Goal: Navigation & Orientation: Go to known website

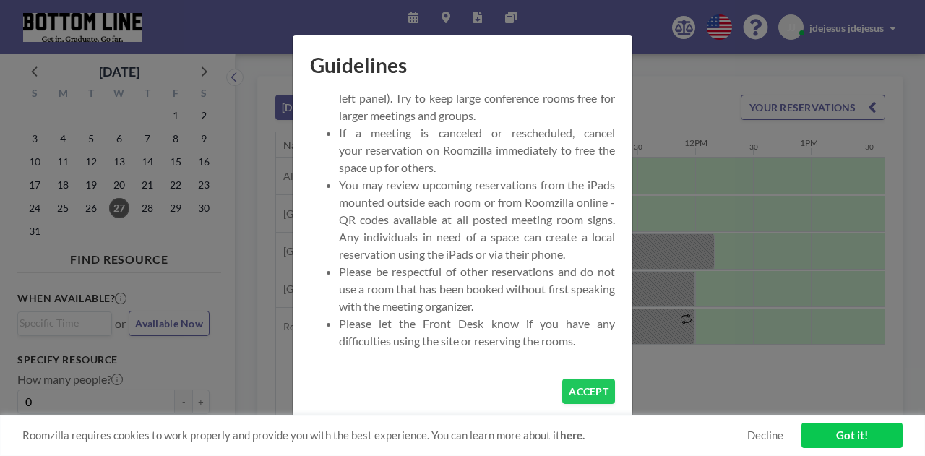
scroll to position [116, 0]
click at [598, 382] on button "ACCEPT" at bounding box center [588, 391] width 53 height 25
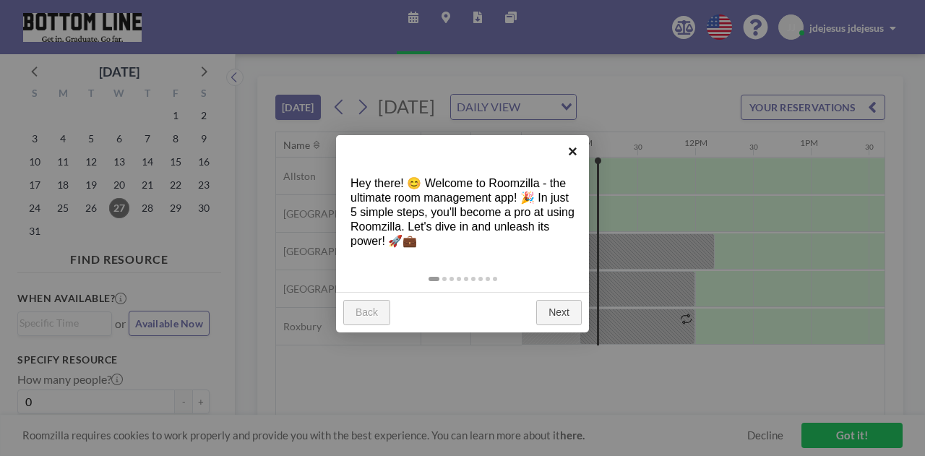
click at [578, 155] on link "×" at bounding box center [572, 151] width 33 height 33
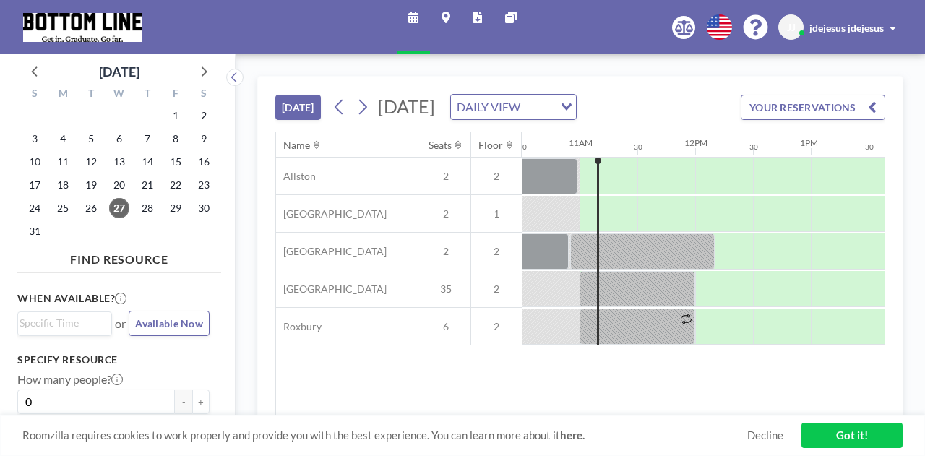
drag, startPoint x: 791, startPoint y: 434, endPoint x: 763, endPoint y: 444, distance: 29.9
click at [763, 444] on div "Roomzilla requires cookies to work properly and provide you with the best exper…" at bounding box center [462, 435] width 925 height 41
click at [768, 434] on link "Decline" at bounding box center [765, 436] width 36 height 14
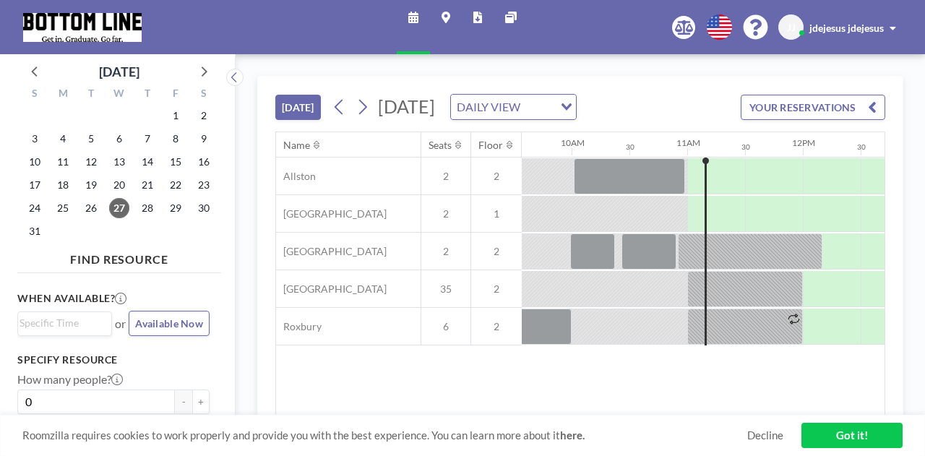
click at [834, 433] on link "Got it!" at bounding box center [851, 435] width 101 height 25
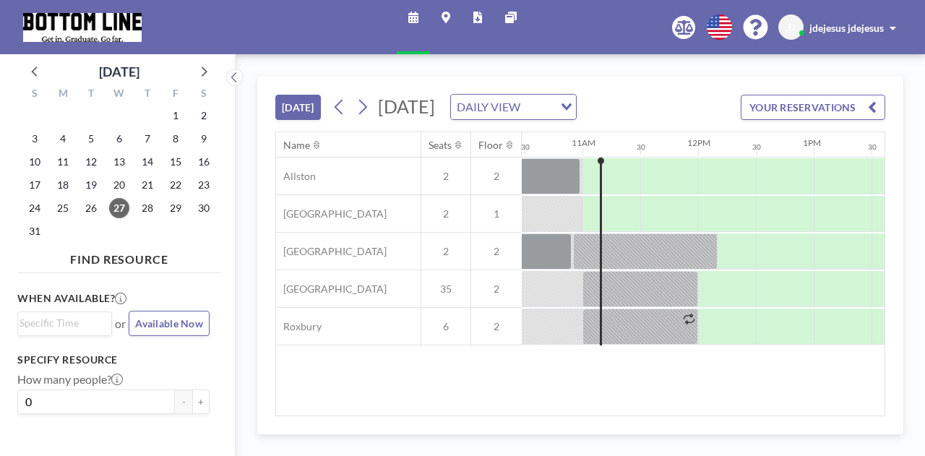
scroll to position [0, 1214]
